Goal: Find specific page/section: Find specific page/section

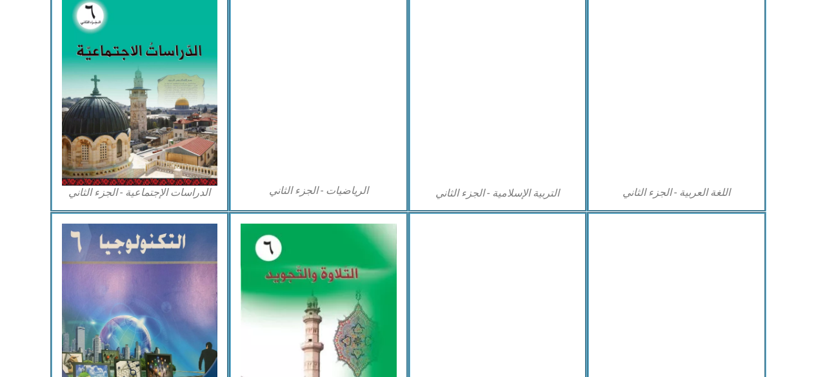
scroll to position [655, 0]
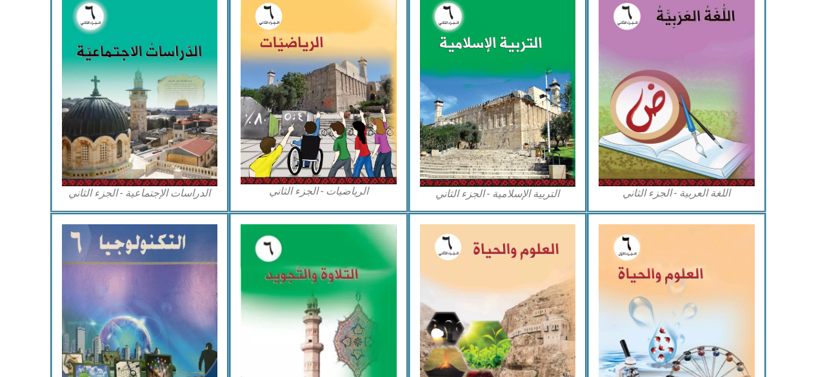
click at [659, 293] on img at bounding box center [676, 319] width 156 height 190
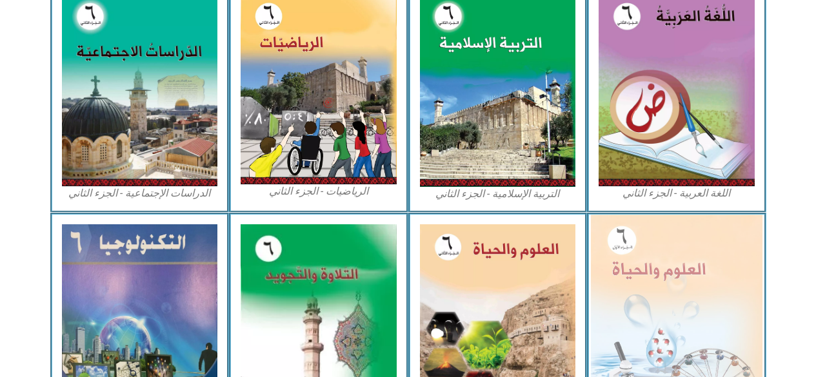
click at [644, 328] on img at bounding box center [677, 319] width 172 height 209
click at [642, 327] on img at bounding box center [677, 319] width 172 height 209
click at [661, 324] on img at bounding box center [677, 319] width 172 height 209
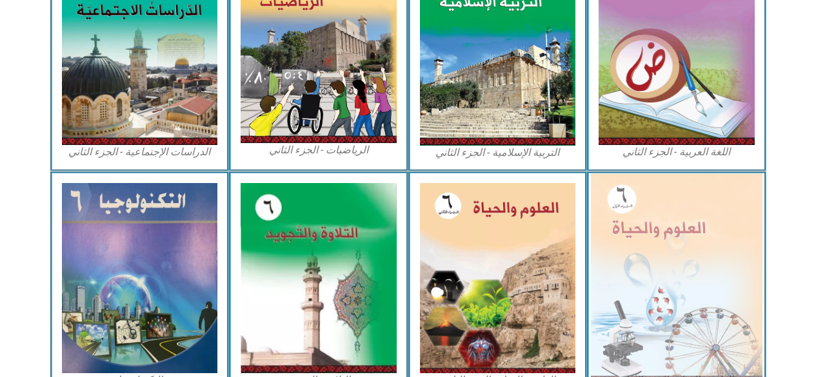
scroll to position [706, 0]
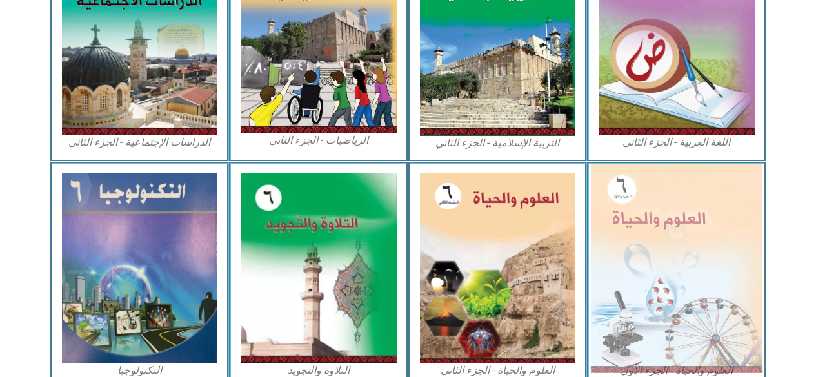
click at [648, 247] on img at bounding box center [677, 268] width 172 height 209
click at [646, 250] on img at bounding box center [677, 268] width 172 height 209
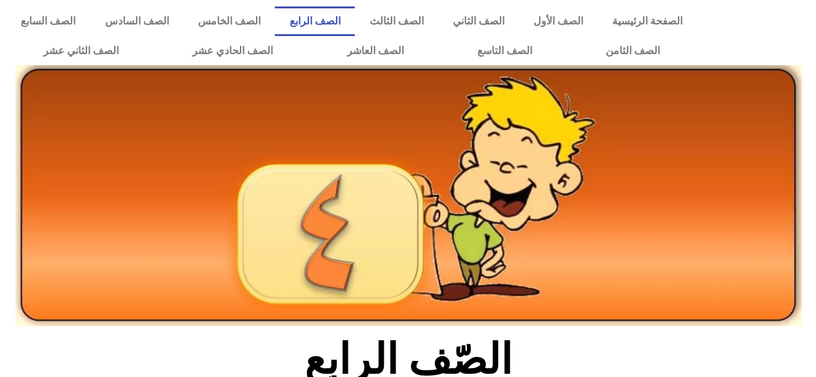
click at [183, 19] on link "الصف السادس" at bounding box center [136, 21] width 93 height 30
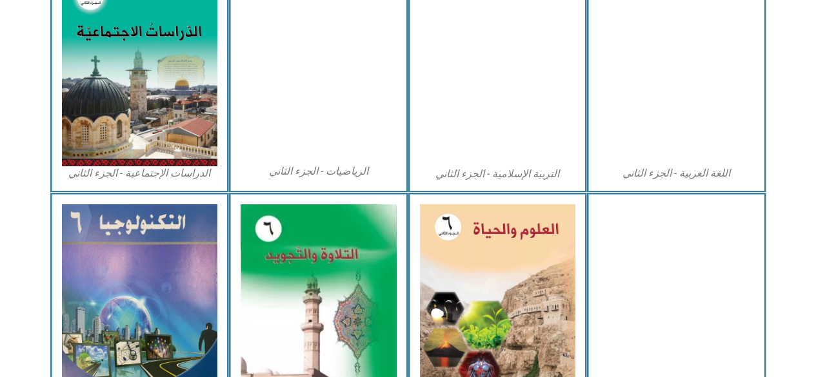
scroll to position [678, 0]
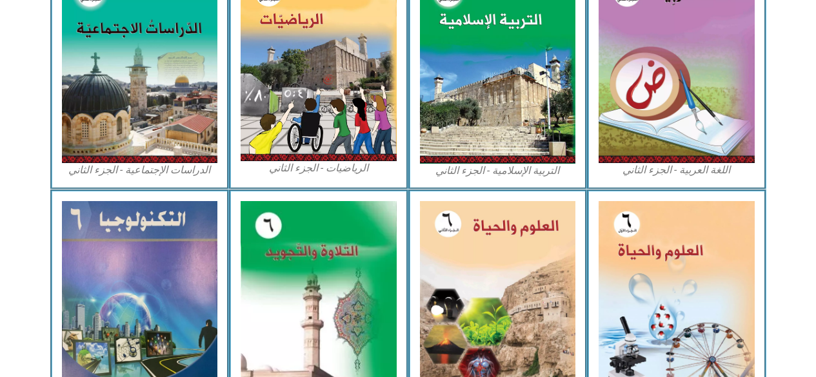
click at [649, 277] on img at bounding box center [676, 296] width 156 height 190
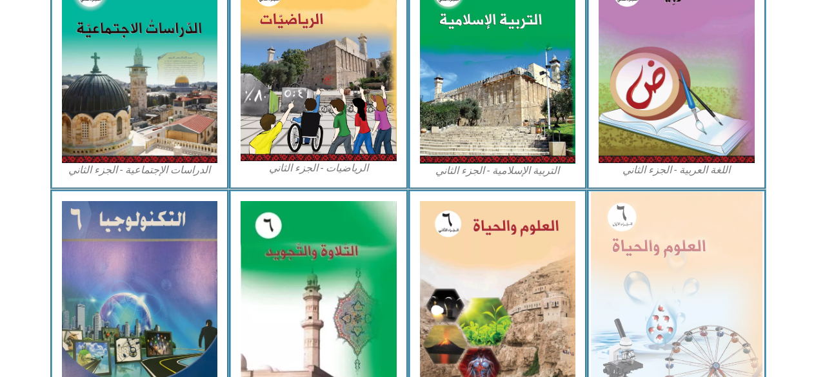
click at [646, 271] on img at bounding box center [677, 296] width 172 height 209
click at [645, 235] on img at bounding box center [677, 296] width 172 height 209
click at [647, 228] on img at bounding box center [677, 296] width 172 height 209
